Goal: Information Seeking & Learning: Learn about a topic

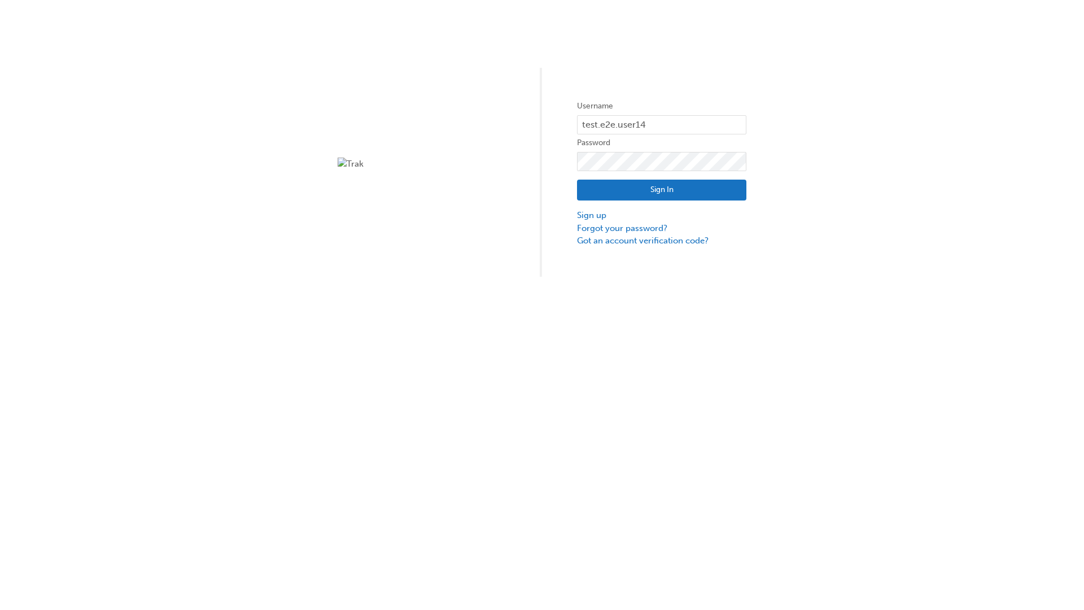
type input "test.e2e.user14"
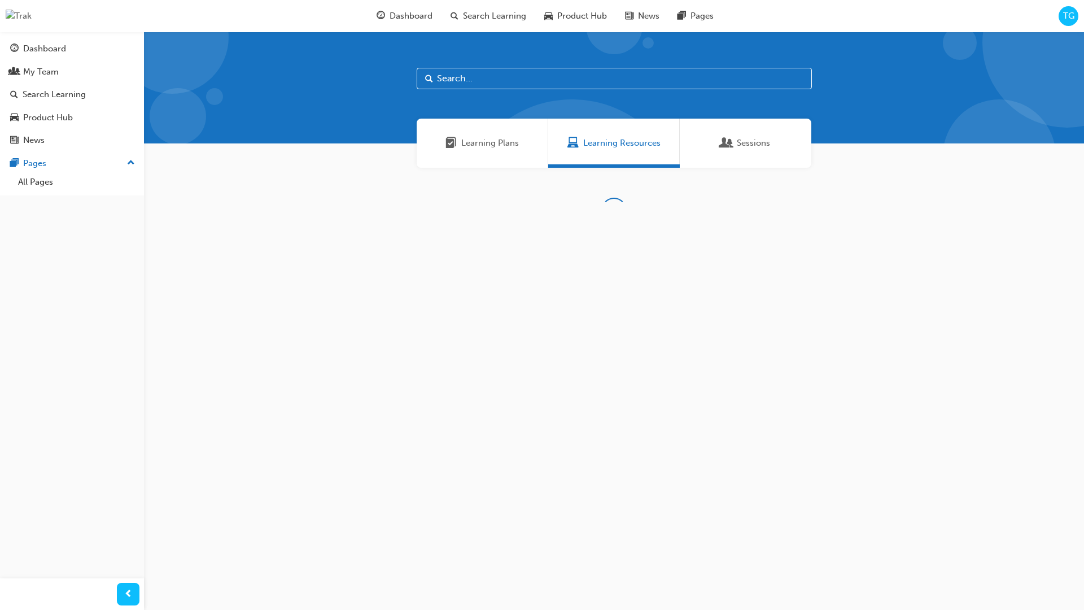
scroll to position [36, 0]
